Goal: Transaction & Acquisition: Subscribe to service/newsletter

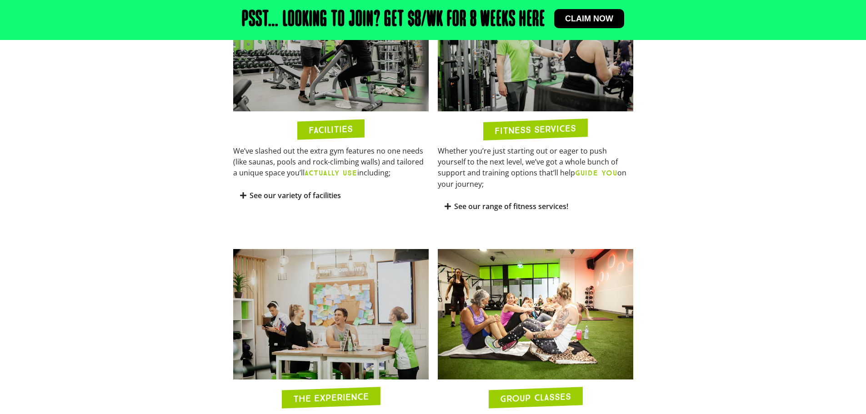
click at [724, 203] on section "FACILITIES We’ve slashed out the extra gym features no one needs (like saunas, …" at bounding box center [433, 99] width 866 height 246
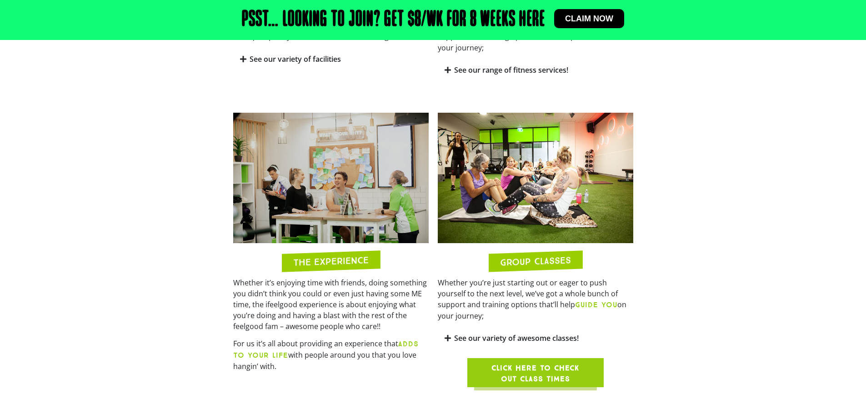
click at [721, 196] on section "THE EXPERIENCE Whether it’s enjoying time with friends, doing something you did…" at bounding box center [433, 250] width 866 height 284
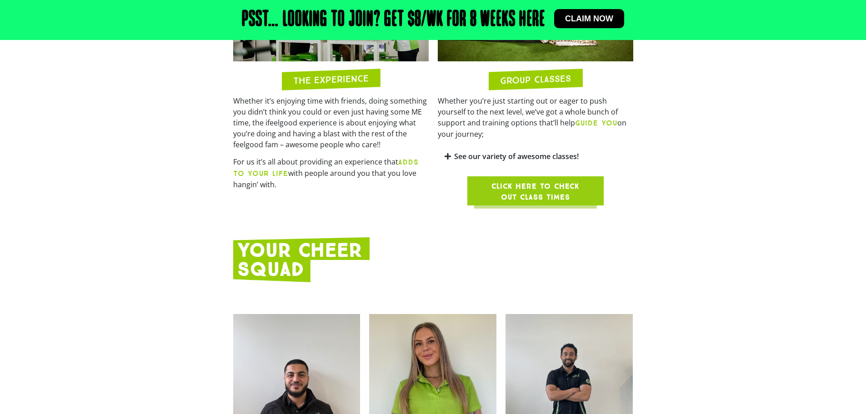
click at [721, 194] on div "WELCOME TO IFEELGOOD! [GEOGRAPHIC_DATA] ([STREET_ADDRESS]) Feel Good. Every Day…" at bounding box center [433, 179] width 866 height 1889
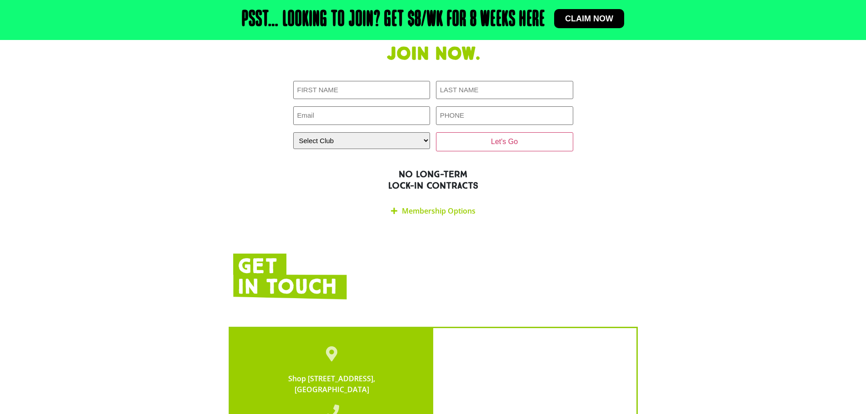
scroll to position [1683, 0]
click at [451, 201] on div "Membership Options" at bounding box center [433, 211] width 280 height 21
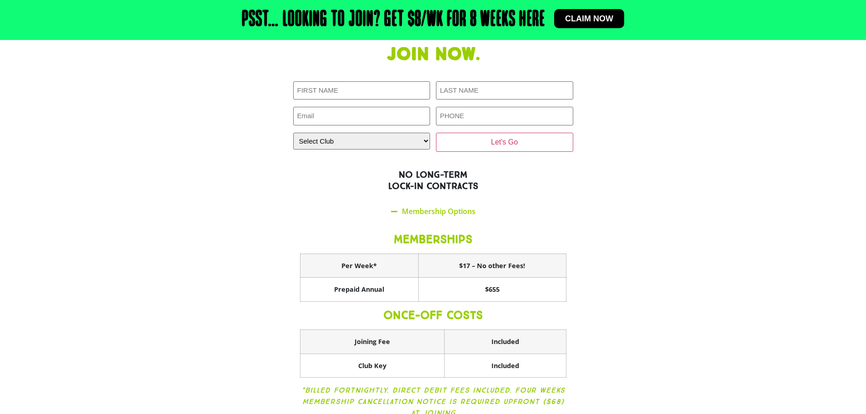
click at [676, 198] on section "Join now. First NAME (Required) LAST NAME (Required) Email (Required) PHONE (Re…" at bounding box center [433, 237] width 866 height 397
drag, startPoint x: 514, startPoint y: 236, endPoint x: 679, endPoint y: 232, distance: 165.1
click at [427, 278] on th "$655" at bounding box center [492, 290] width 148 height 24
click at [687, 233] on section "Join now. First NAME (Required) LAST NAME (Required) Email (Required) PHONE (Re…" at bounding box center [433, 237] width 866 height 397
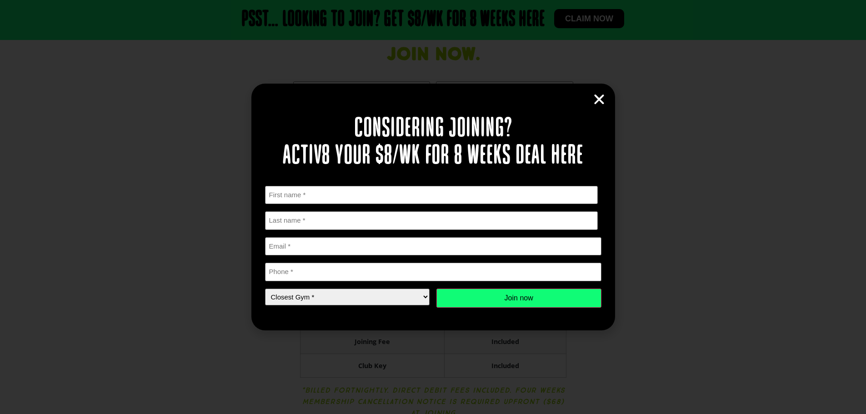
click at [586, 95] on div "Considering joining? Activ8 your $8/wk for 8 weeks deal here " * " indicates re…" at bounding box center [433, 207] width 364 height 246
click at [607, 101] on div "Considering joining? Activ8 your $8/wk for 8 weeks deal here " * " indicates re…" at bounding box center [433, 207] width 364 height 246
click at [605, 90] on div "Considering joining? Activ8 your $8/wk for 8 weeks deal here " * " indicates re…" at bounding box center [433, 207] width 364 height 246
click at [595, 100] on icon "Close" at bounding box center [600, 100] width 14 height 14
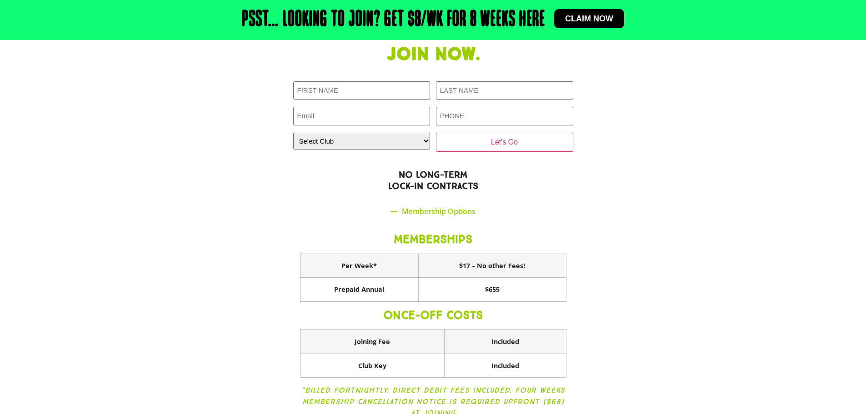
drag, startPoint x: 802, startPoint y: 77, endPoint x: 797, endPoint y: 84, distance: 8.6
click at [801, 78] on section "Join now. First NAME (Required) LAST NAME (Required) Email (Required) PHONE (Re…" at bounding box center [433, 237] width 866 height 397
click at [797, 85] on section "Join now. First NAME (Required) LAST NAME (Required) Email (Required) PHONE (Re…" at bounding box center [433, 237] width 866 height 397
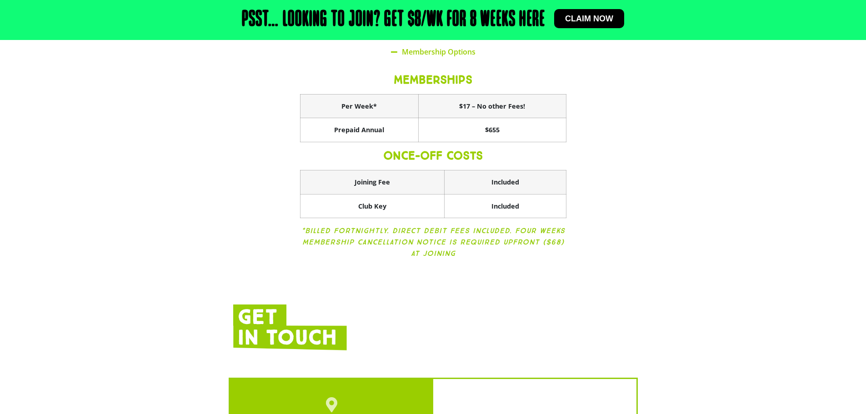
scroll to position [1865, 0]
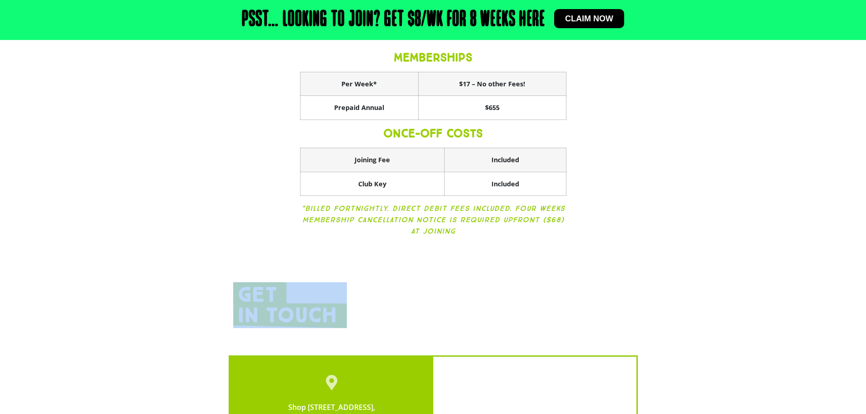
drag, startPoint x: 624, startPoint y: 253, endPoint x: 467, endPoint y: 176, distance: 175.3
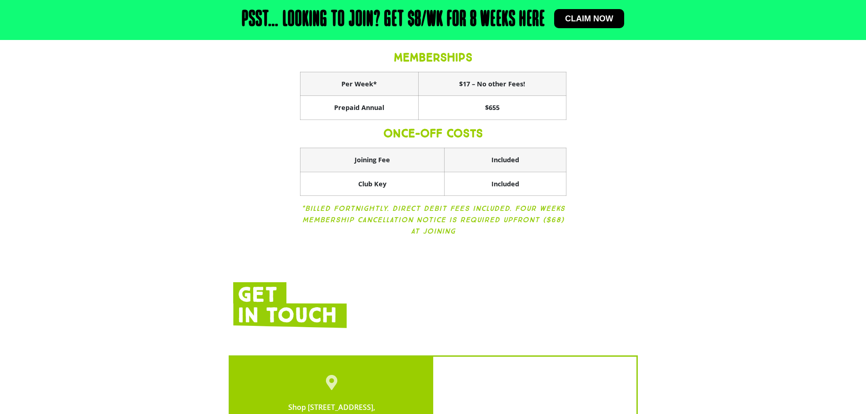
click at [401, 146] on div "MEMBERSHIPS Per Week* $17 – No other Fees! Prepaid Annual $655 ONCE-OFF COSTS J…" at bounding box center [433, 145] width 280 height 210
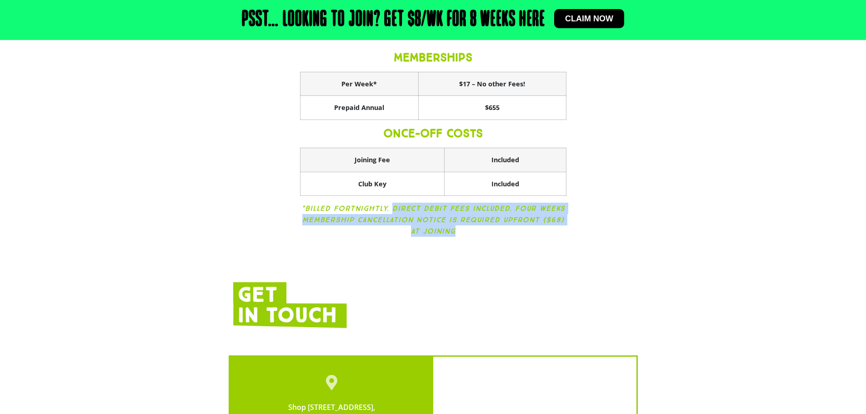
drag, startPoint x: 396, startPoint y: 146, endPoint x: 512, endPoint y: 187, distance: 123.6
click at [497, 183] on div "MEMBERSHIPS Per Week* $17 – No other Fees! Prepaid Annual $655 ONCE-OFF COSTS J…" at bounding box center [433, 145] width 280 height 210
click at [516, 187] on div "MEMBERSHIPS Per Week* $17 – No other Fees! Prepaid Annual $655 ONCE-OFF COSTS J…" at bounding box center [433, 145] width 280 height 210
click at [517, 187] on div "MEMBERSHIPS Per Week* $17 – No other Fees! Prepaid Annual $655 ONCE-OFF COSTS J…" at bounding box center [433, 145] width 280 height 210
click at [522, 184] on div "MEMBERSHIPS Per Week* $17 – No other Fees! Prepaid Annual $655 ONCE-OFF COSTS J…" at bounding box center [433, 145] width 280 height 210
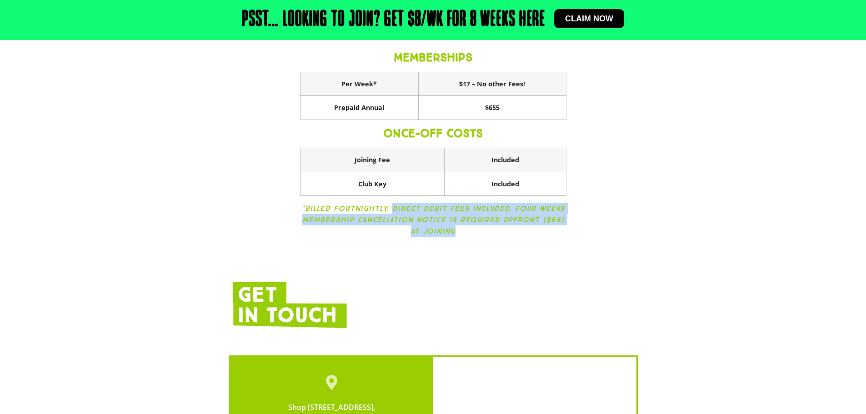
click at [431, 204] on icon "*Billed Fortnightly. Direct Debit fees included. Four weeks membership cancella…" at bounding box center [434, 219] width 264 height 31
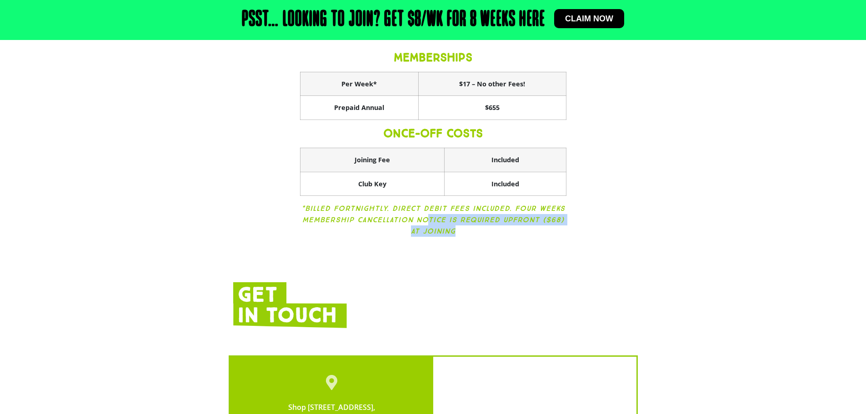
drag, startPoint x: 434, startPoint y: 167, endPoint x: 523, endPoint y: 182, distance: 89.9
click at [492, 203] on p "*Billed Fortnightly. Direct Debit fees included. Four weeks membership cancella…" at bounding box center [433, 220] width 267 height 34
click at [524, 182] on div "MEMBERSHIPS Per Week* $17 – No other Fees! Prepaid Annual $655 ONCE-OFF COSTS J…" at bounding box center [433, 145] width 280 height 210
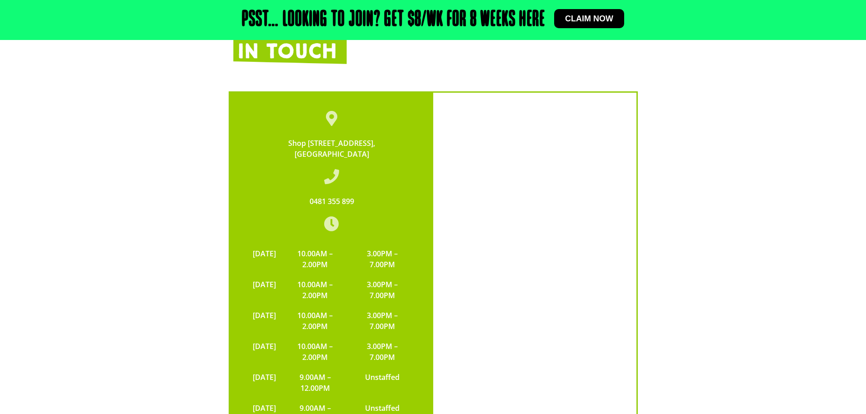
scroll to position [2183, 0]
